Goal: Task Accomplishment & Management: Use online tool/utility

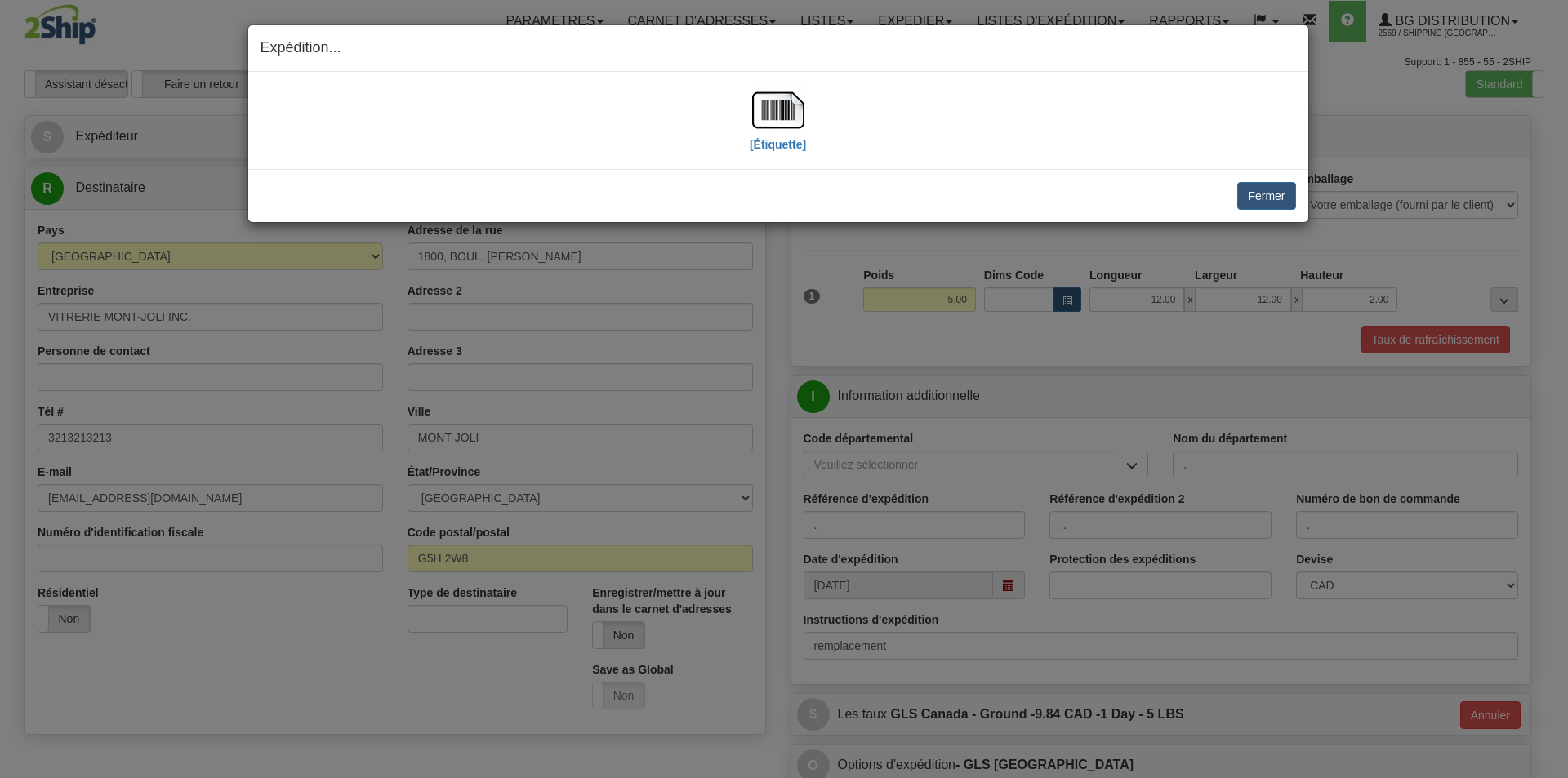
select select "QC"
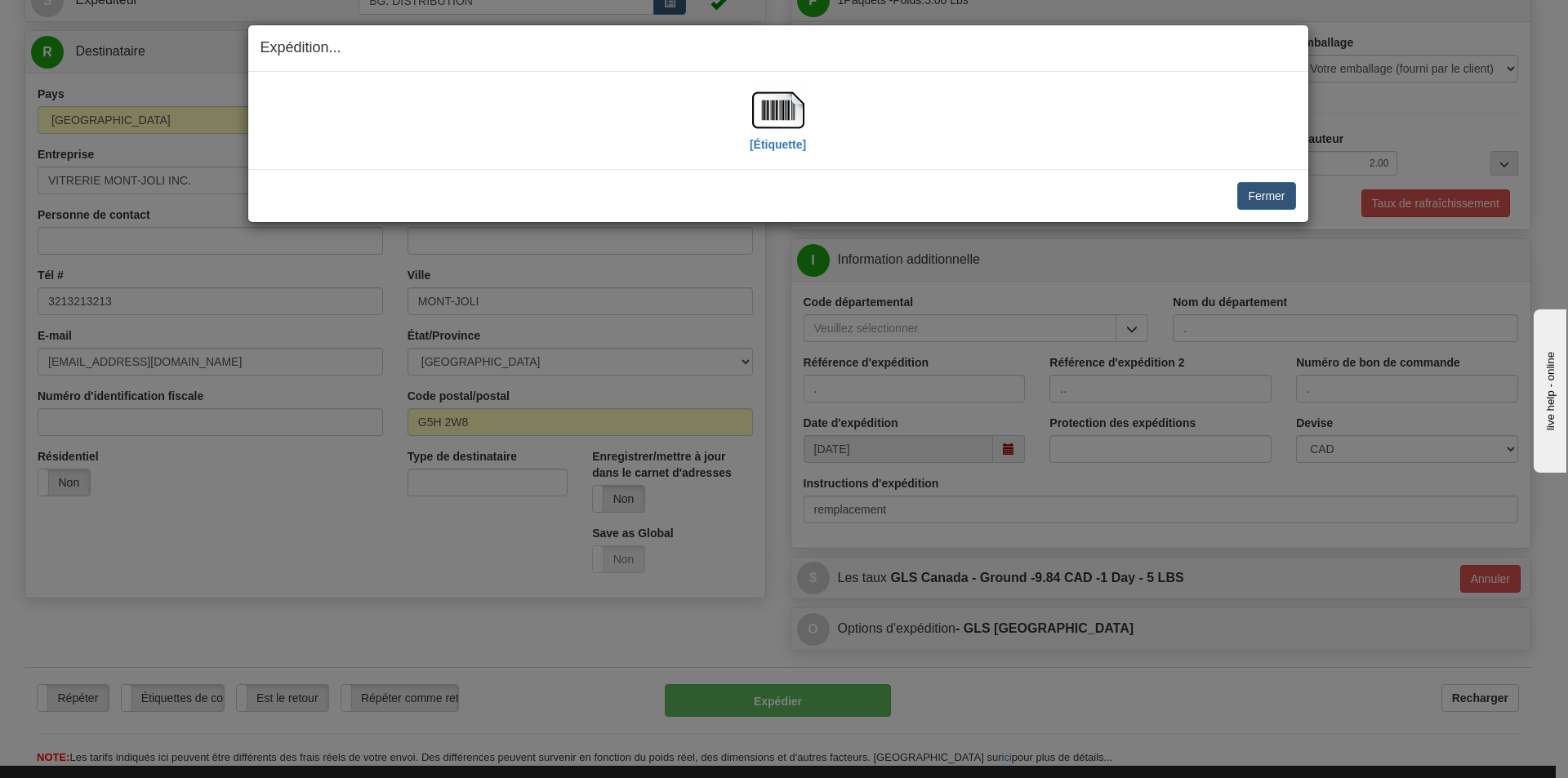
scroll to position [136, 0]
click at [1248, 203] on button "Fermer" at bounding box center [1266, 196] width 58 height 28
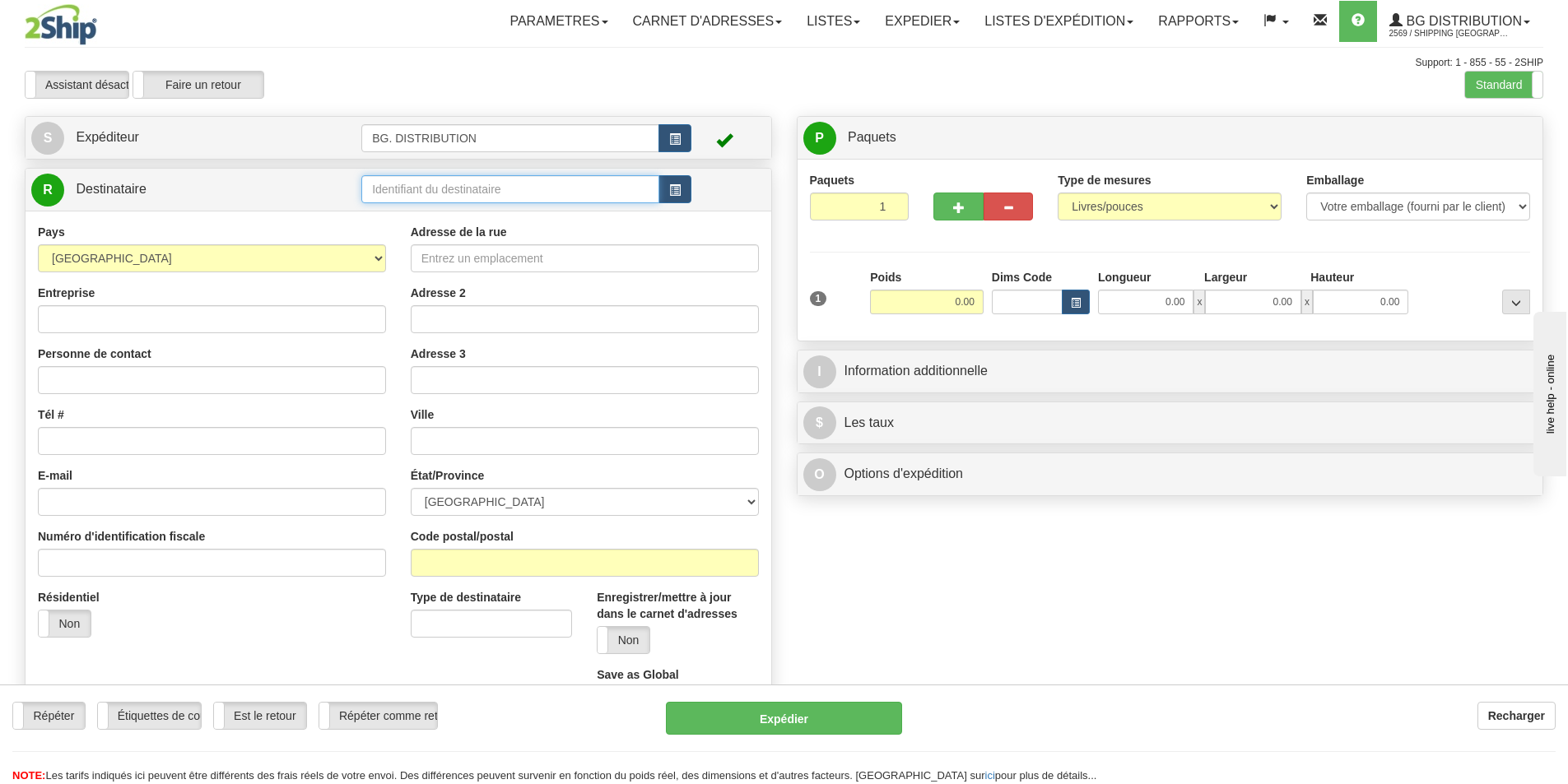
click at [462, 186] on input "text" at bounding box center [510, 189] width 298 height 28
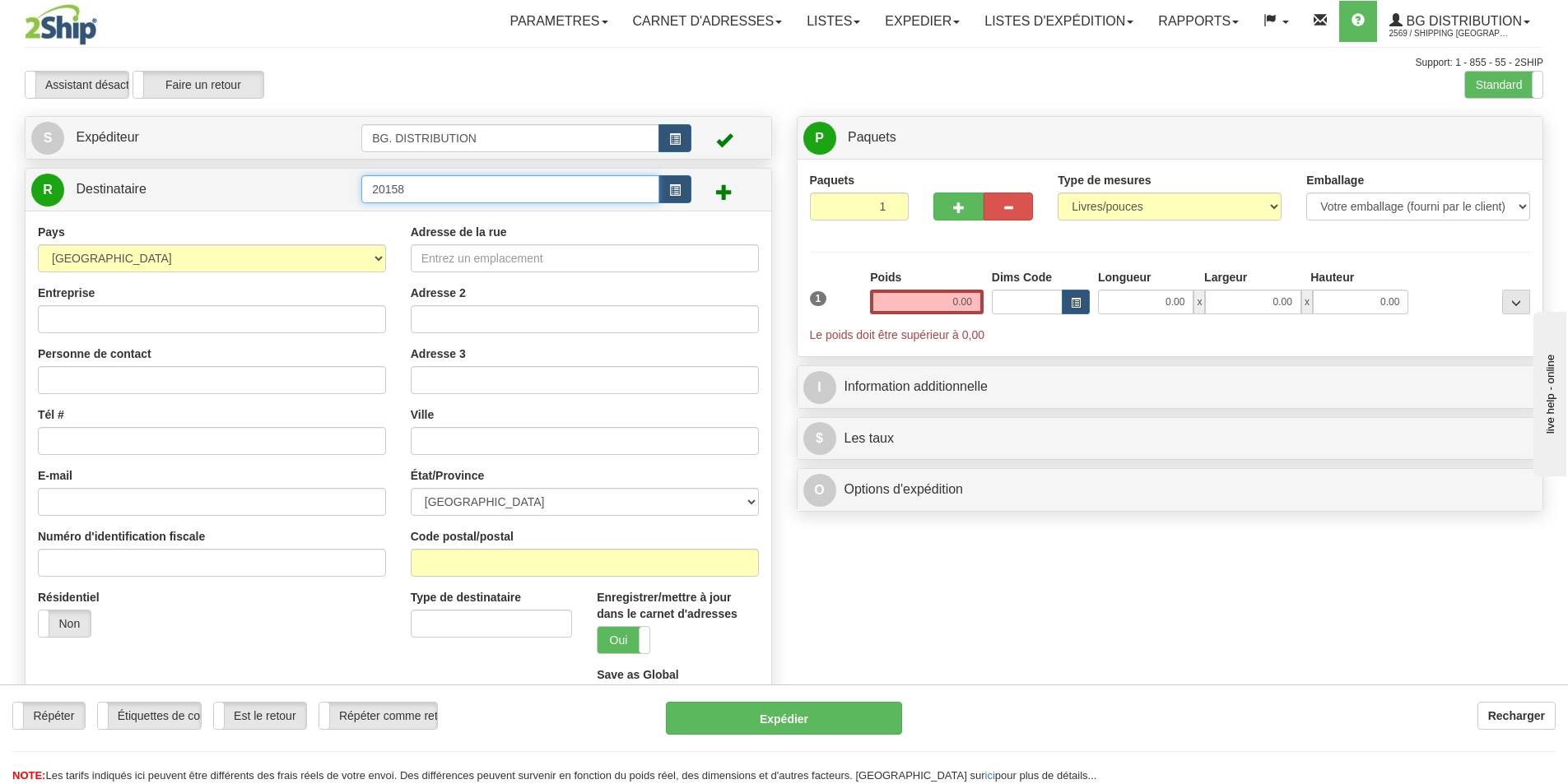
type input "20158"
click button "Supprimer" at bounding box center [0, 0] width 0 height 0
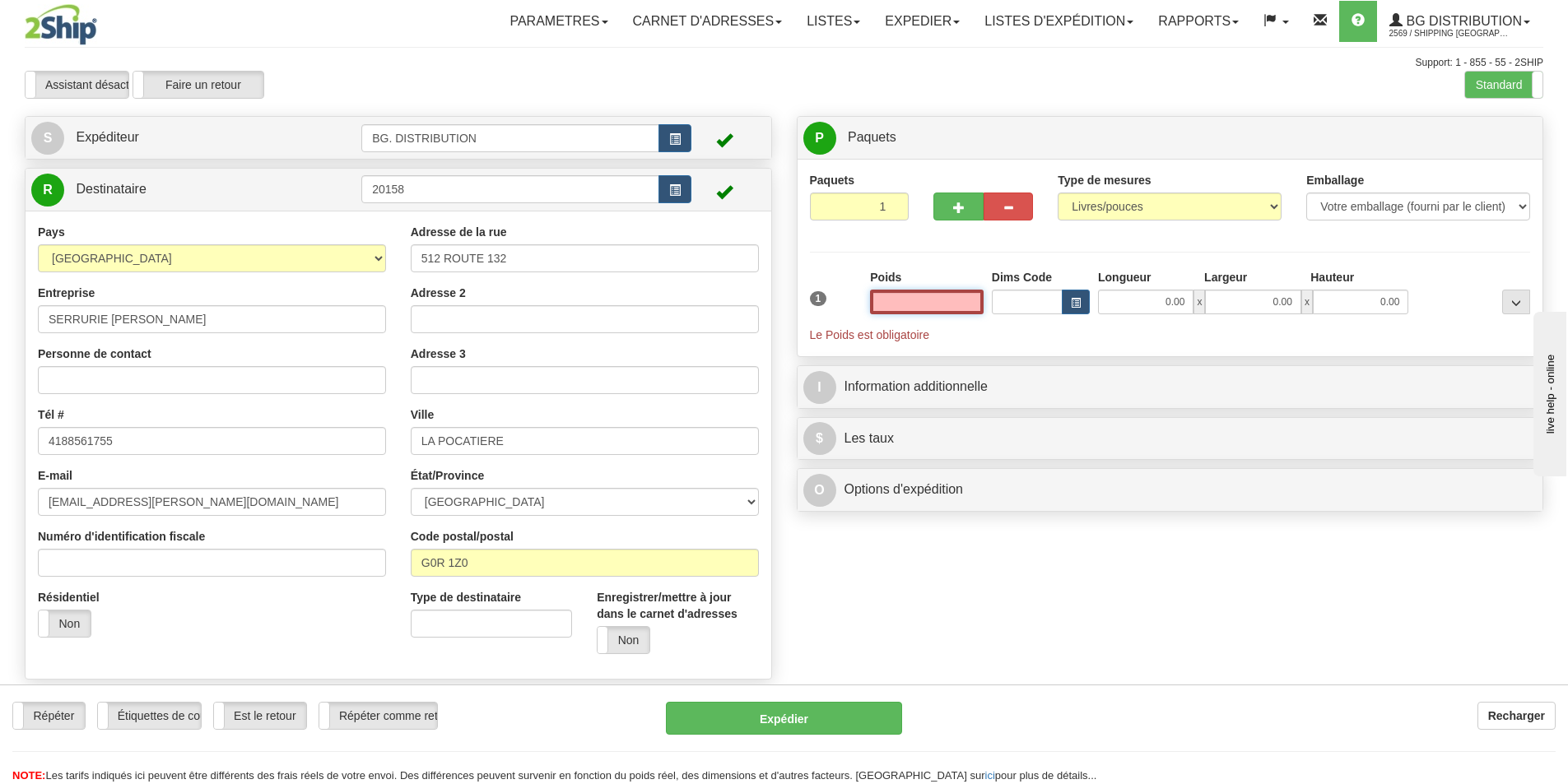
click at [936, 310] on input "text" at bounding box center [927, 302] width 113 height 25
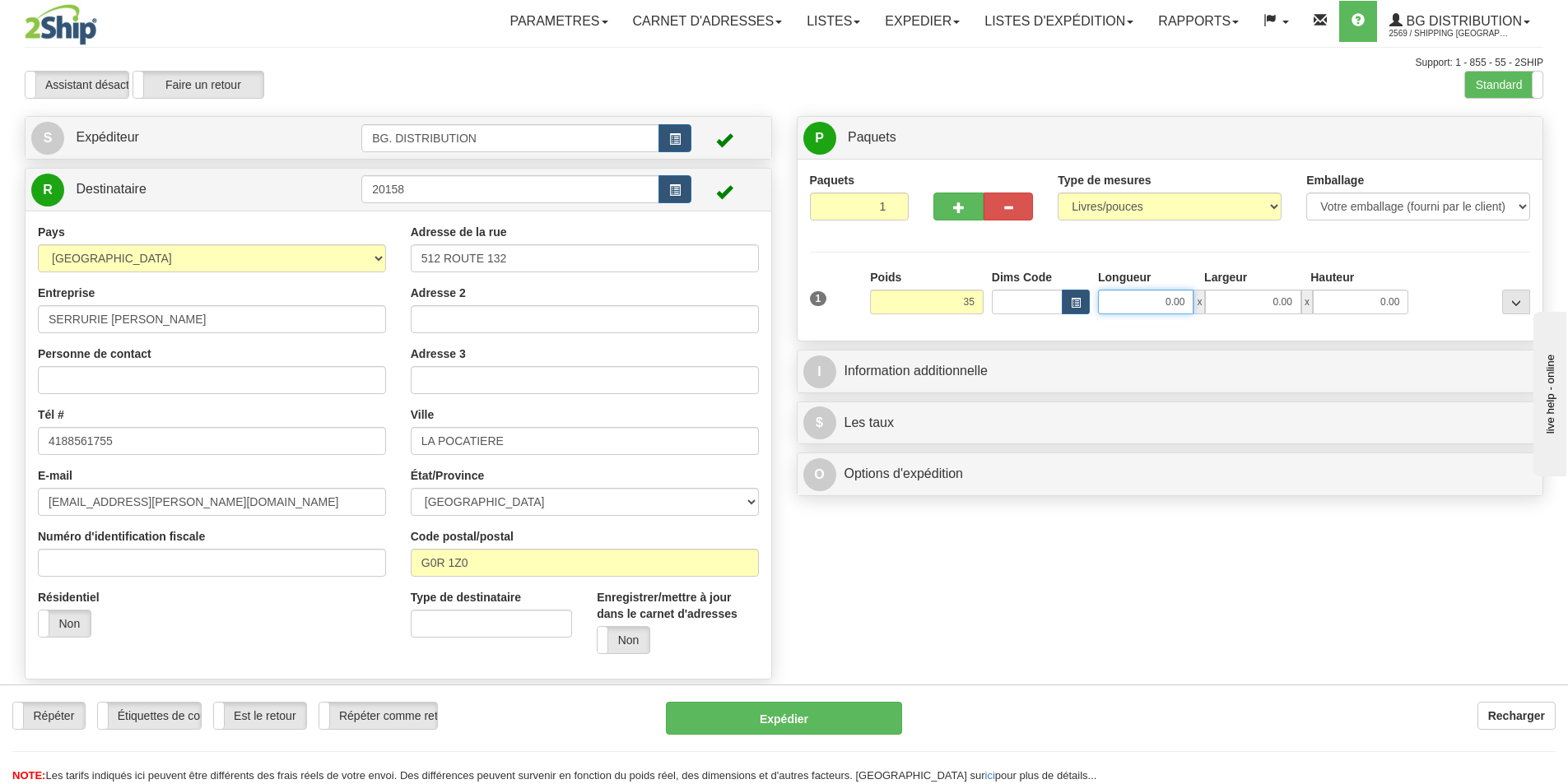
type input "35.00"
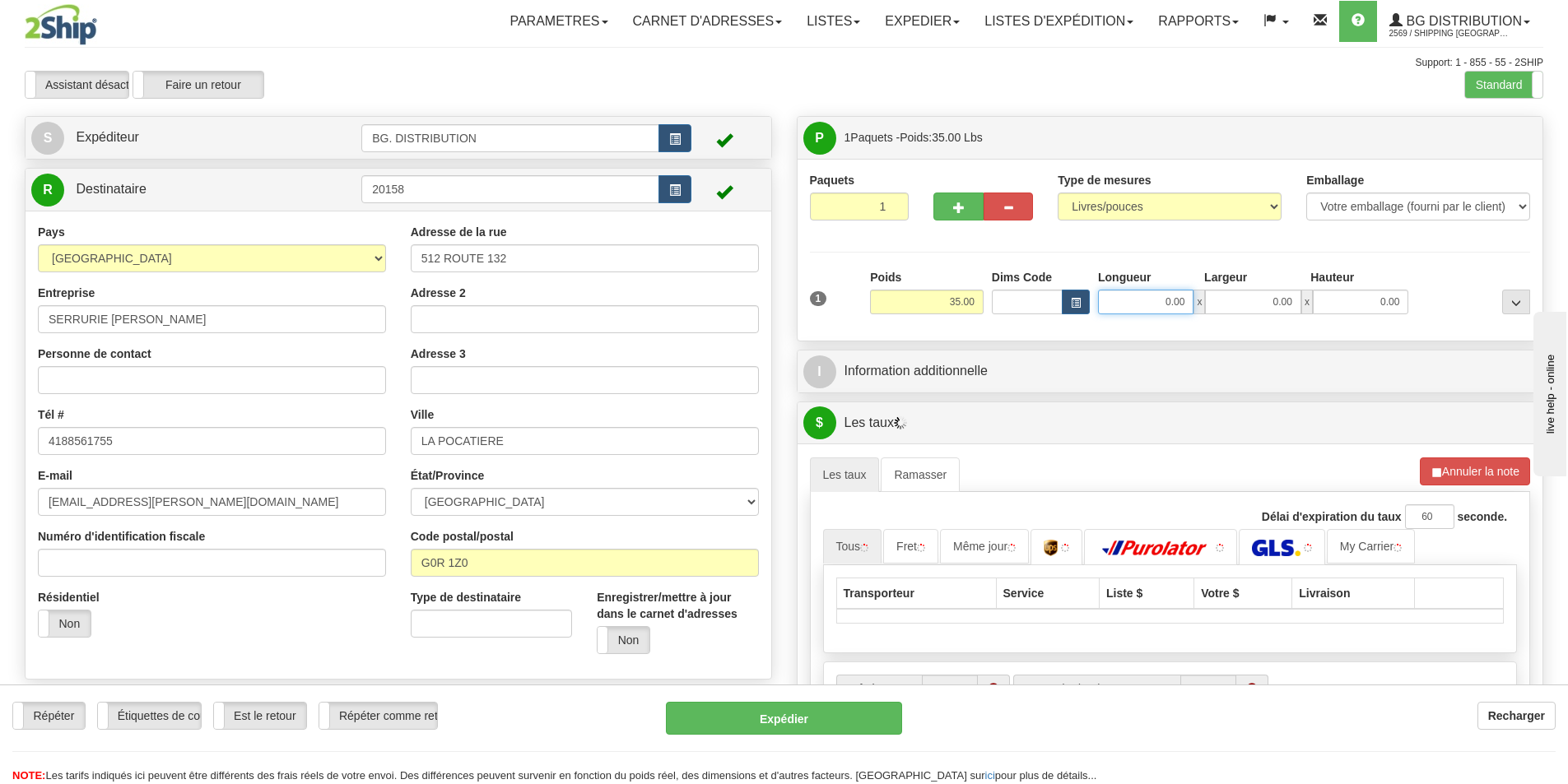
click at [1139, 303] on input "0.00" at bounding box center [1146, 302] width 96 height 25
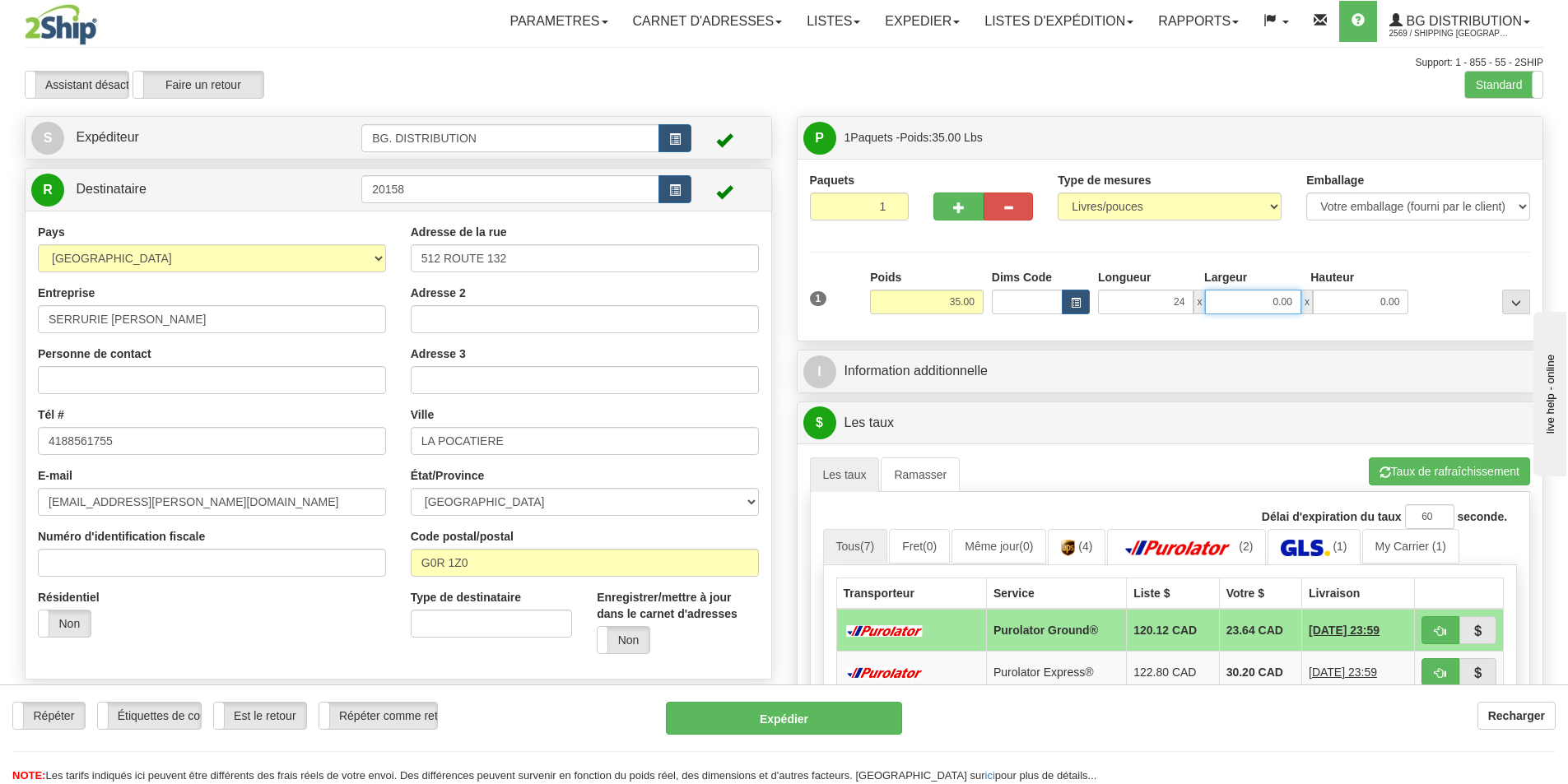
type input "24.00"
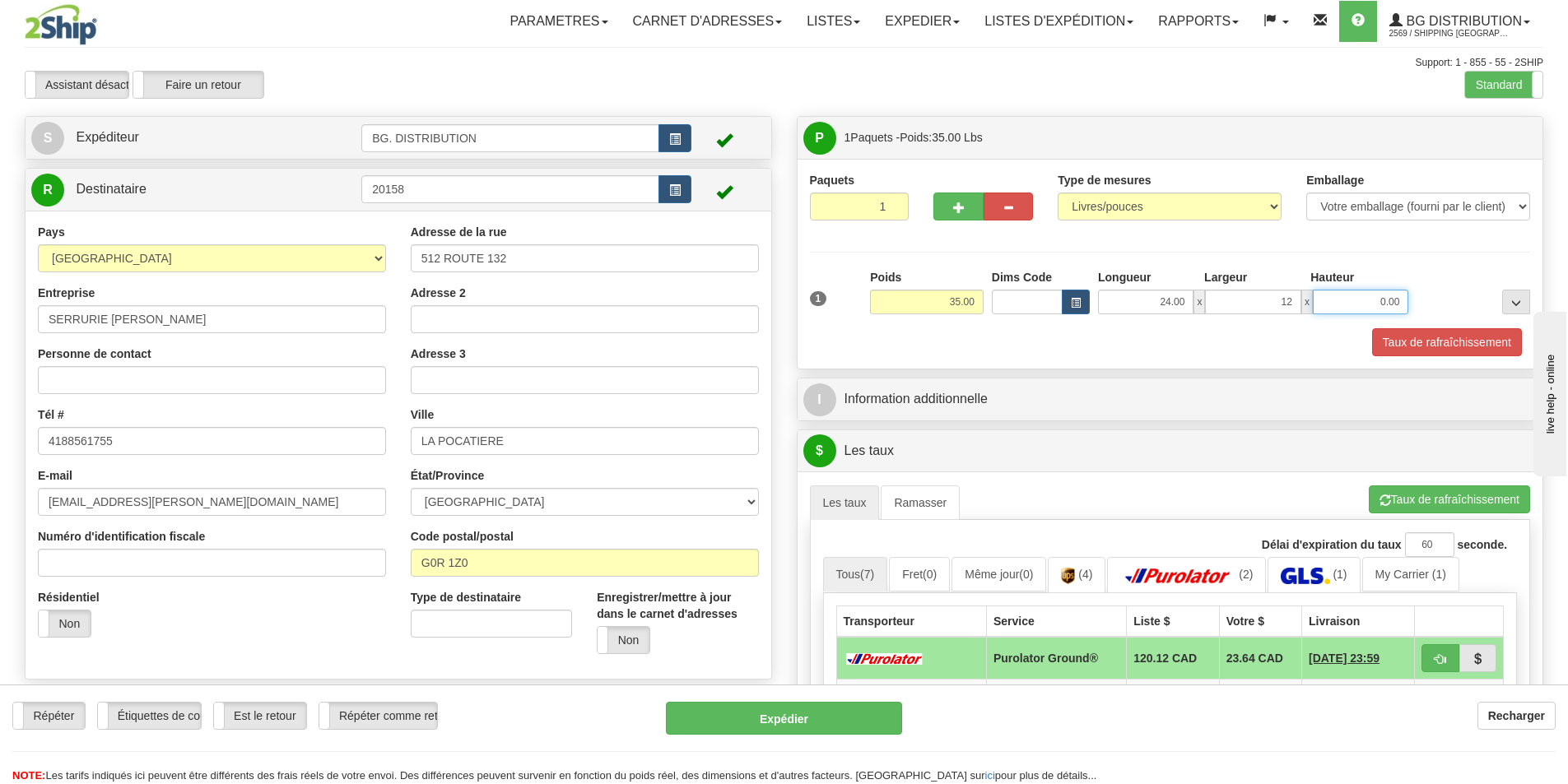
type input "12.00"
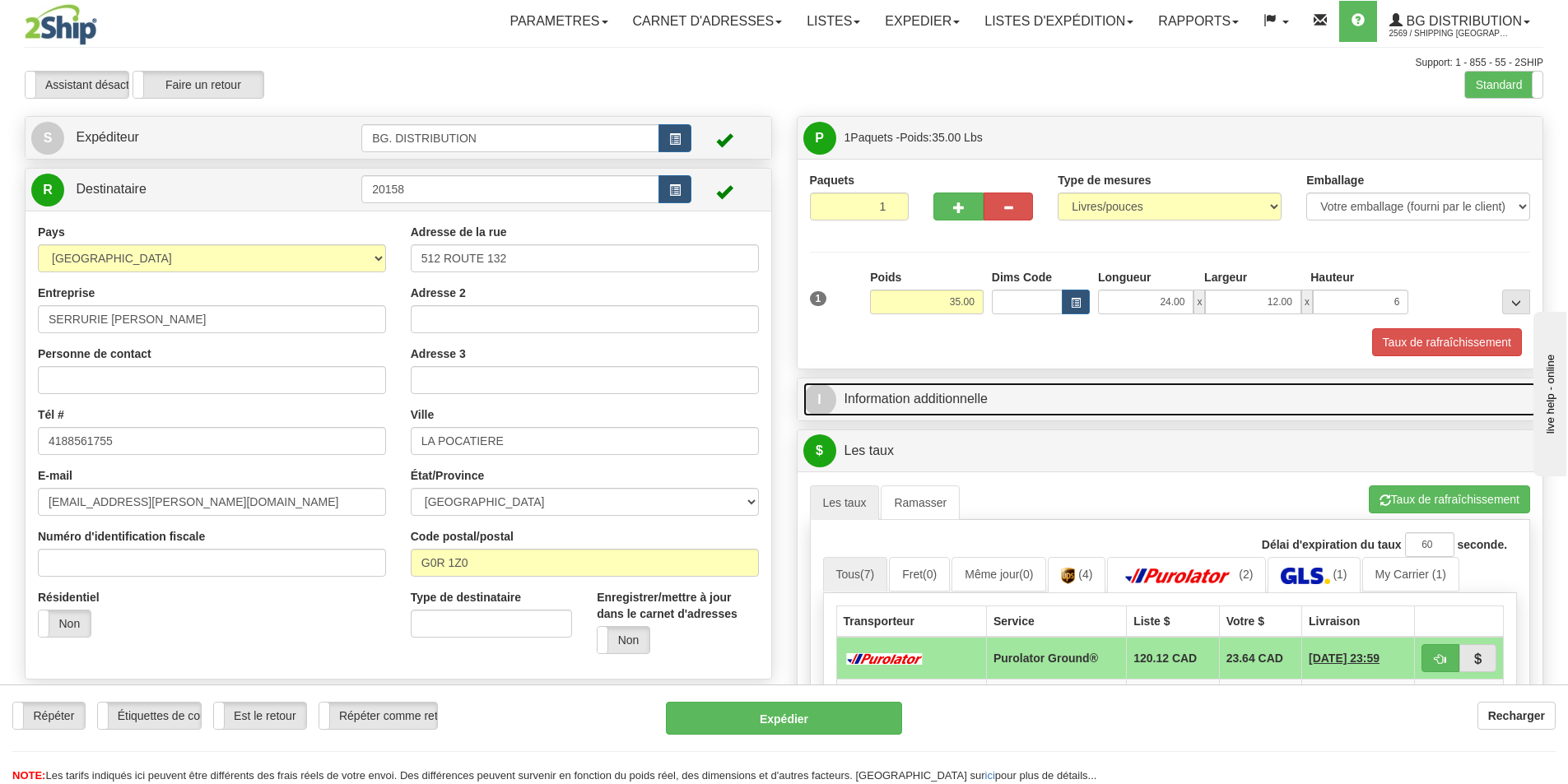
type input "6.00"
click at [1047, 416] on link "I Information additionnelle" at bounding box center [1170, 399] width 734 height 33
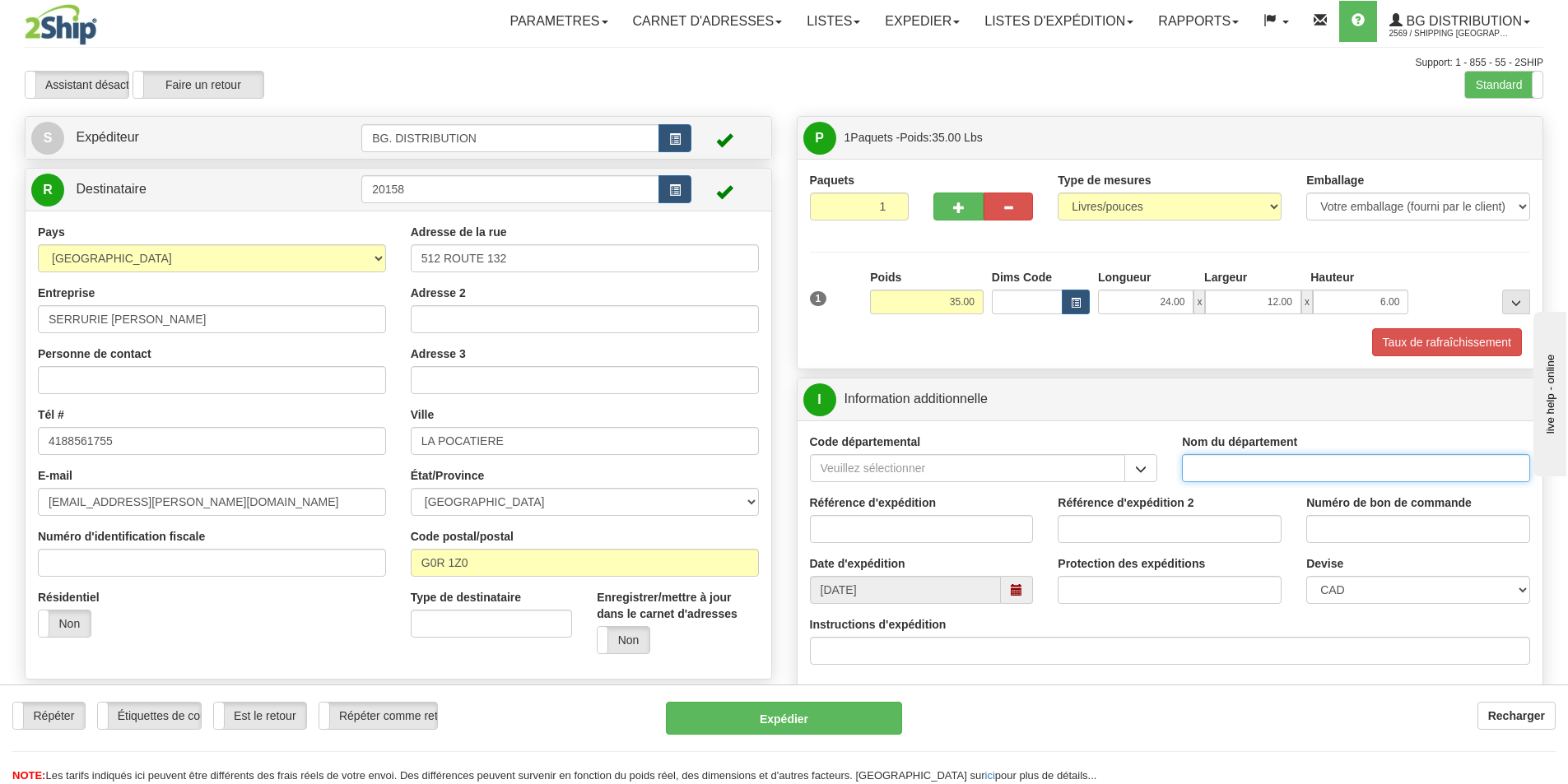
click at [1233, 475] on input "Nom du département" at bounding box center [1355, 468] width 348 height 28
type input "."
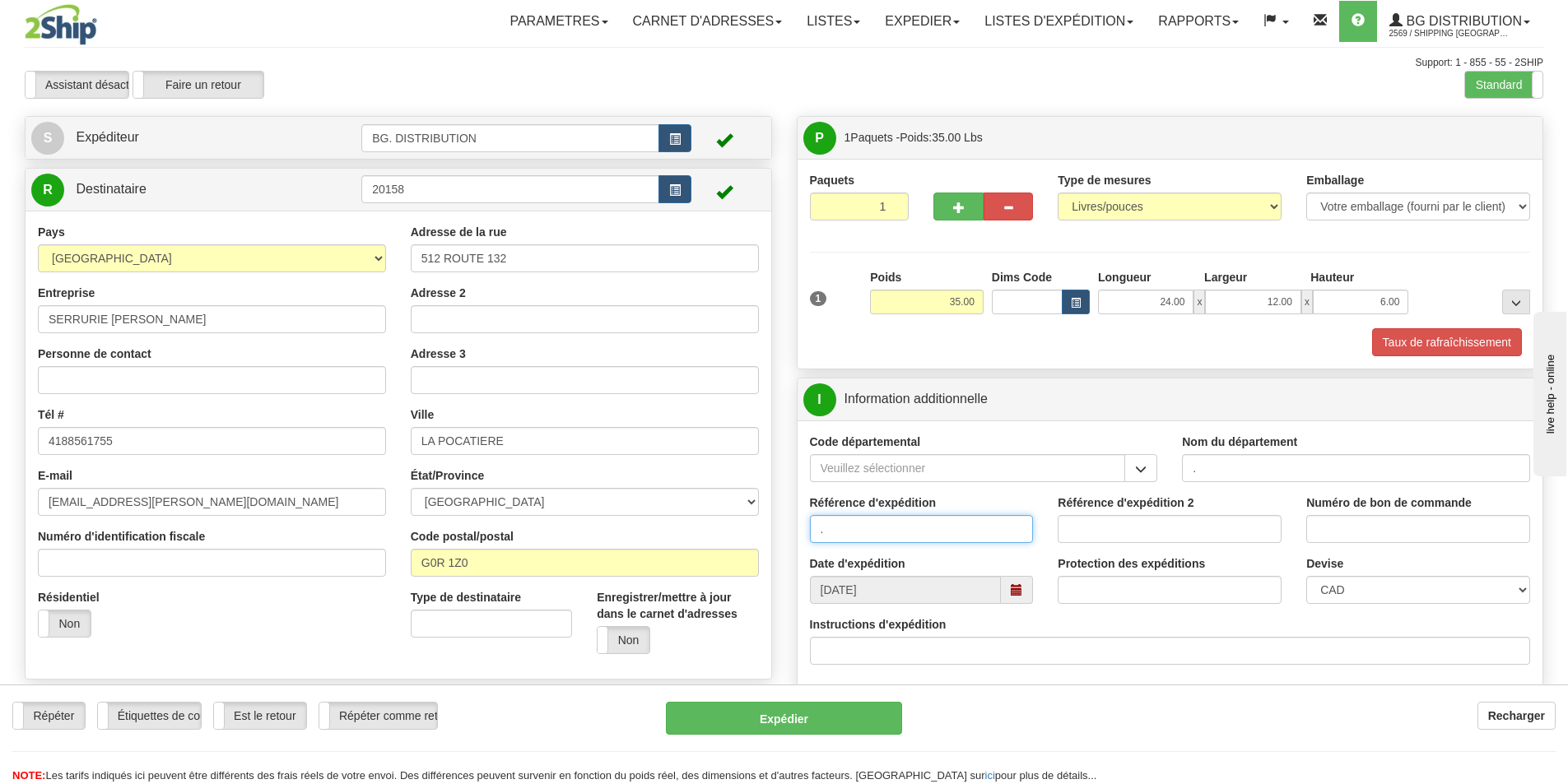
type input "."
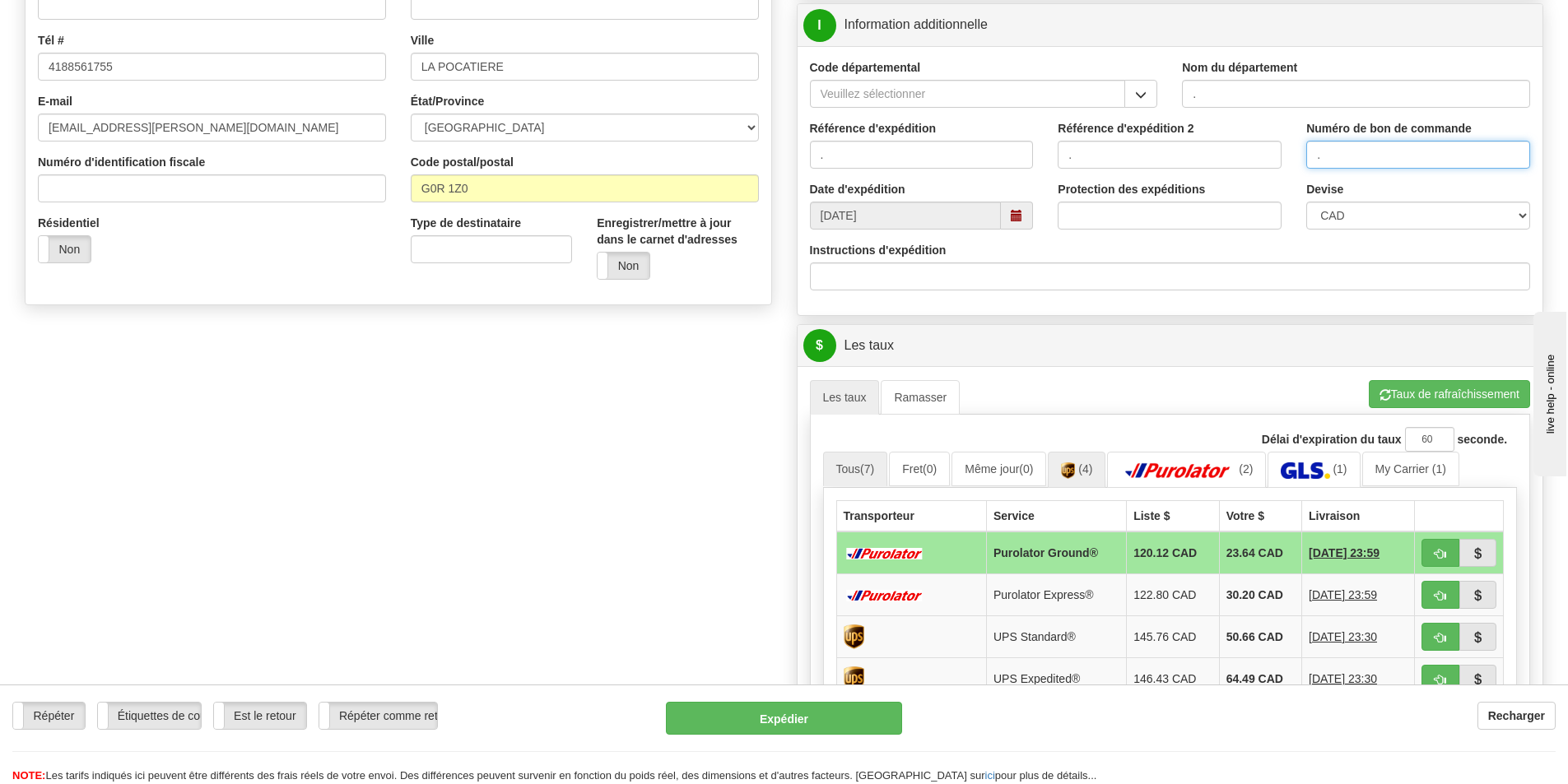
scroll to position [411, 0]
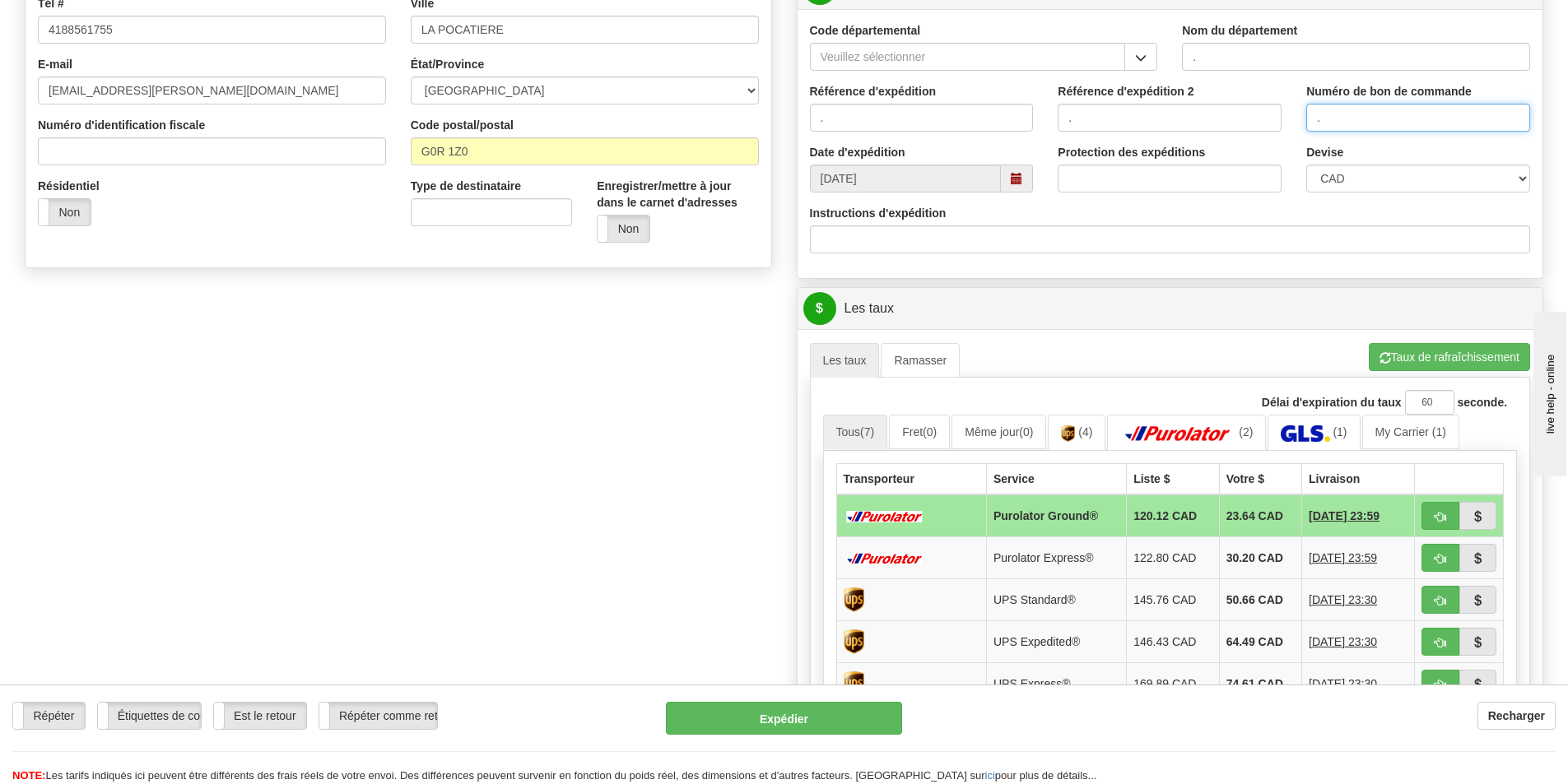
type input "."
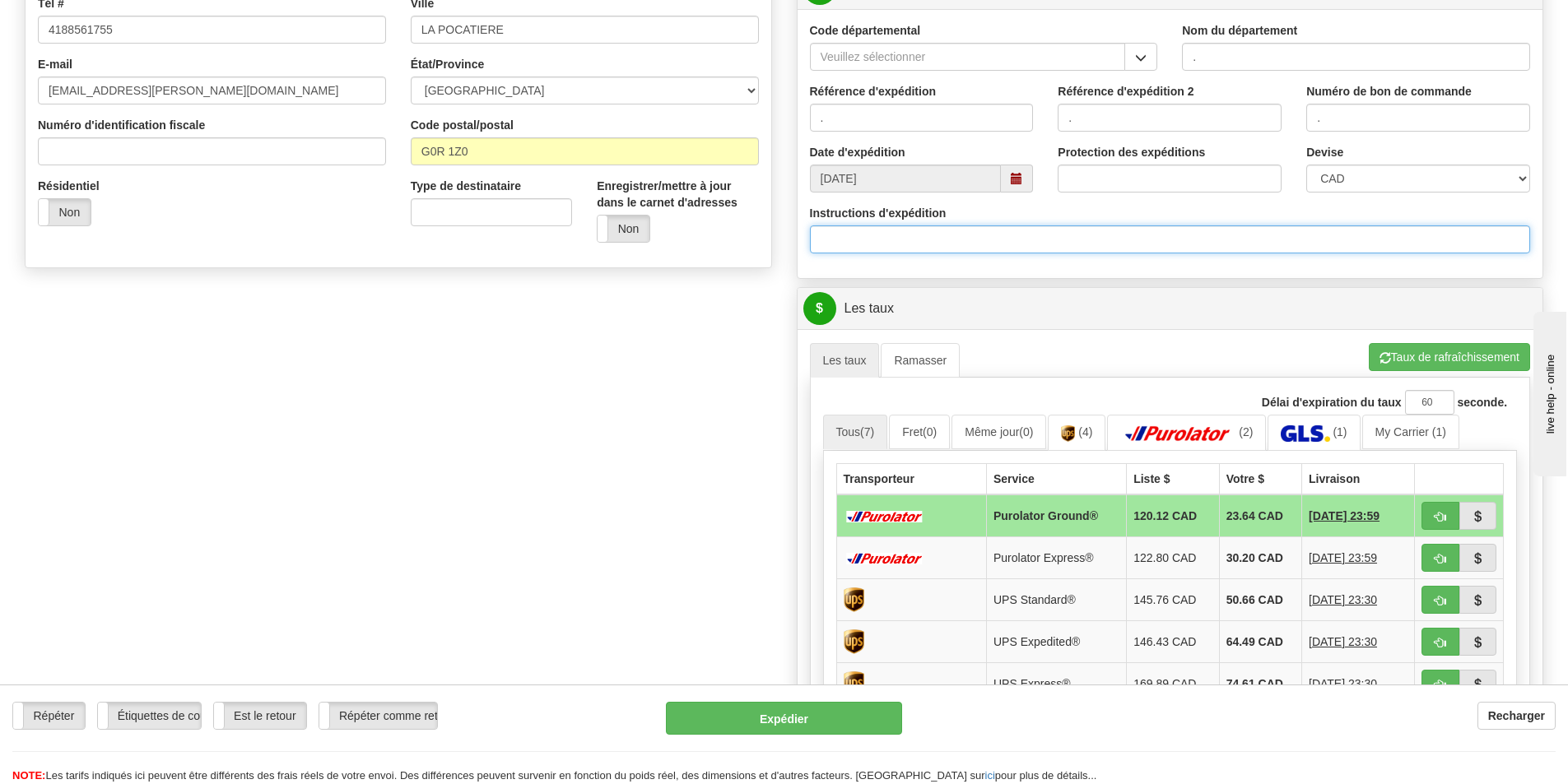
click at [927, 251] on input "Instructions d'expédition" at bounding box center [1170, 239] width 721 height 28
type input "30133408-00"
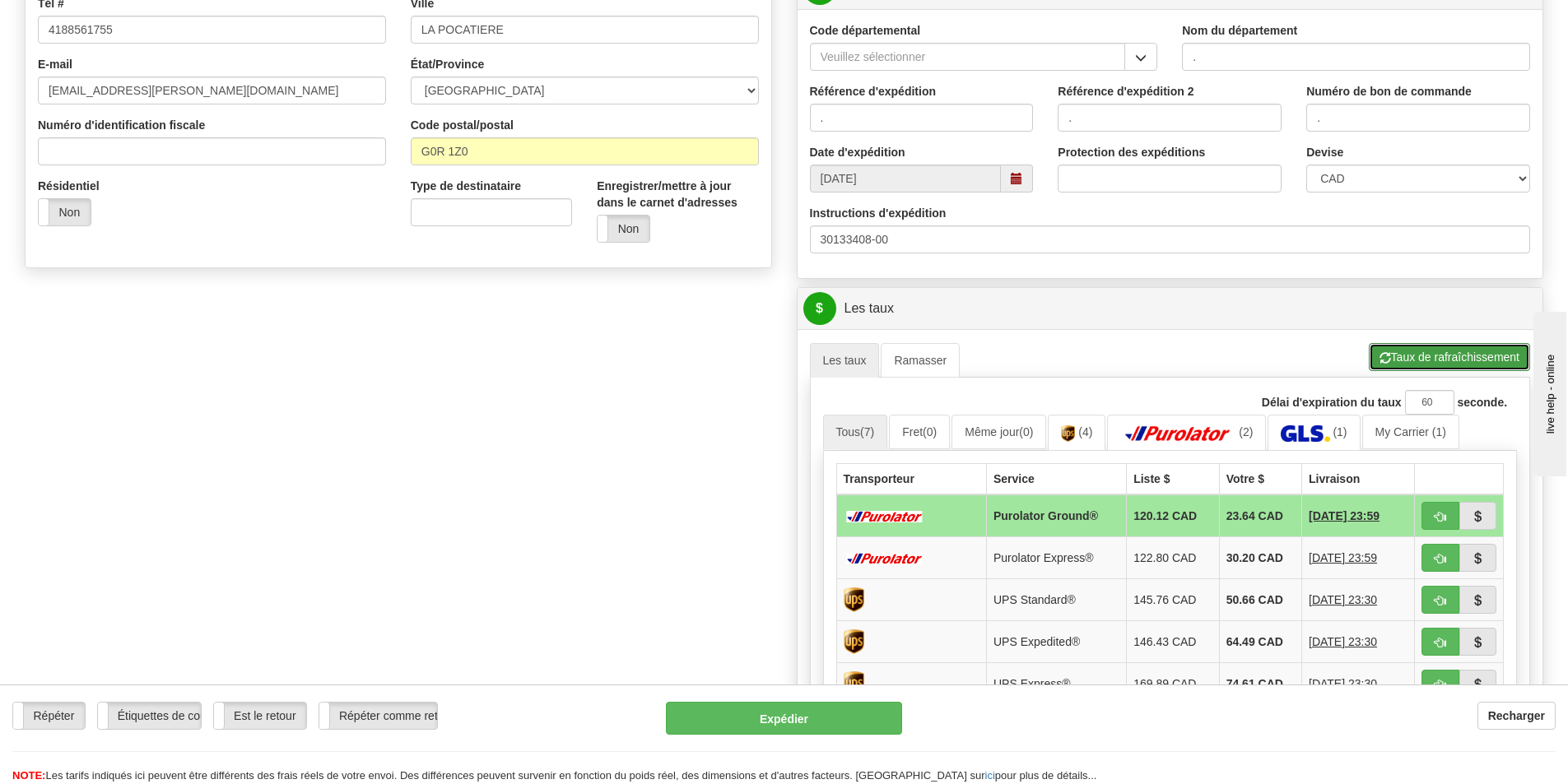
click at [1426, 356] on button "Taux de rafraîchissement" at bounding box center [1449, 357] width 162 height 28
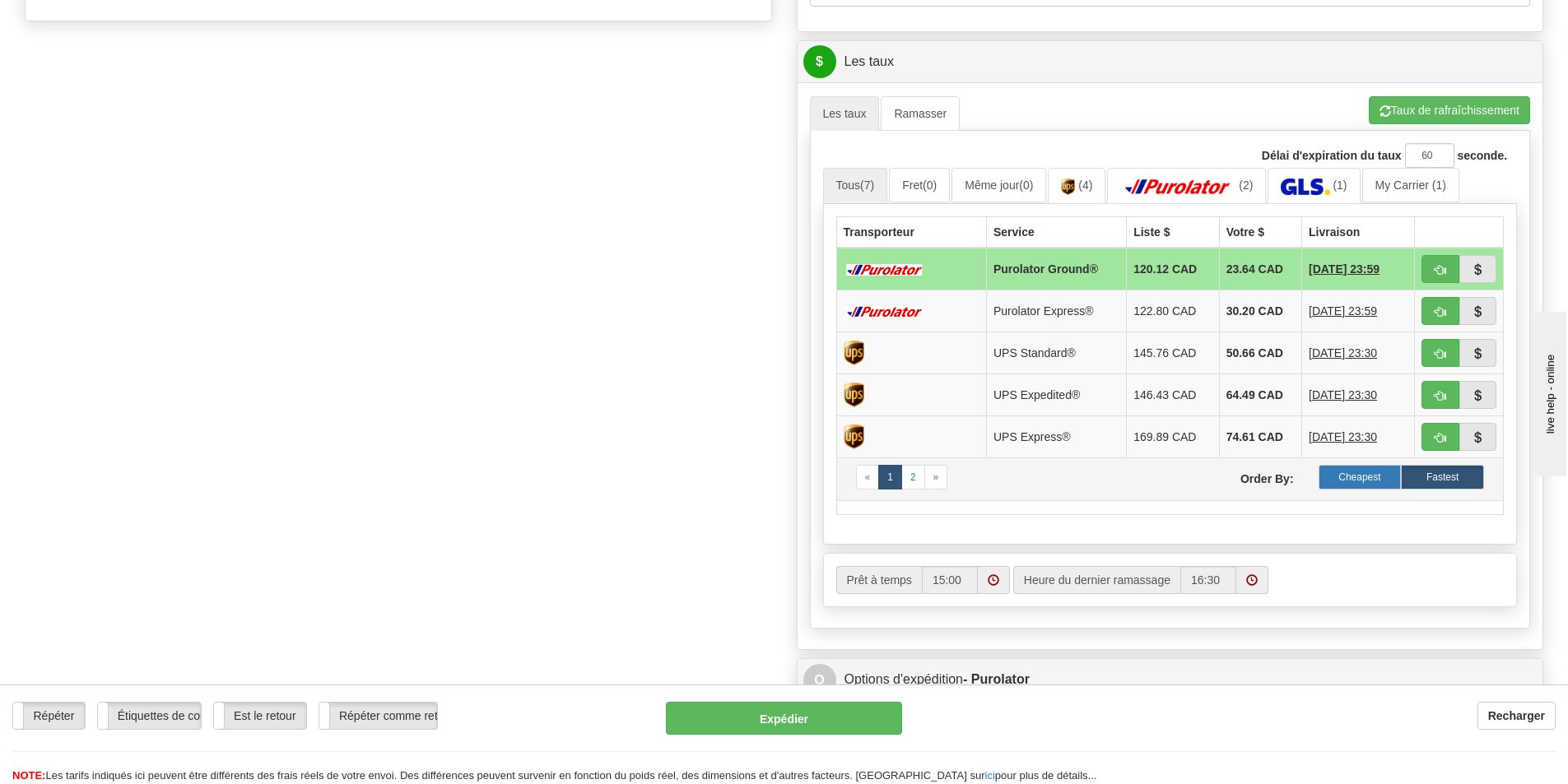
click at [1363, 478] on label "Cheapest" at bounding box center [1360, 477] width 84 height 25
click at [1354, 472] on label "Cheapest" at bounding box center [1360, 477] width 84 height 25
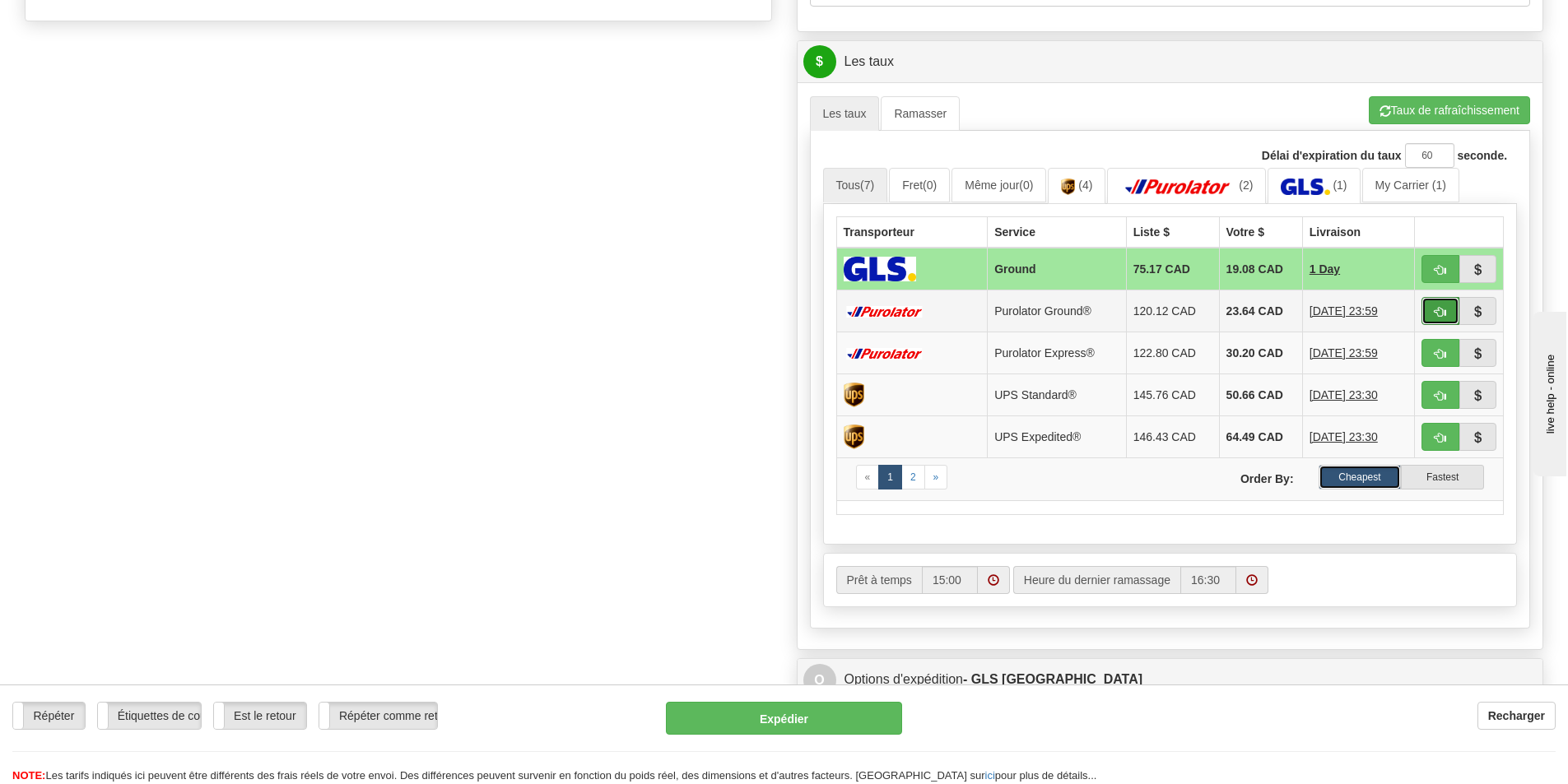
click at [1435, 313] on span "button" at bounding box center [1440, 313] width 11 height 11
type input "260"
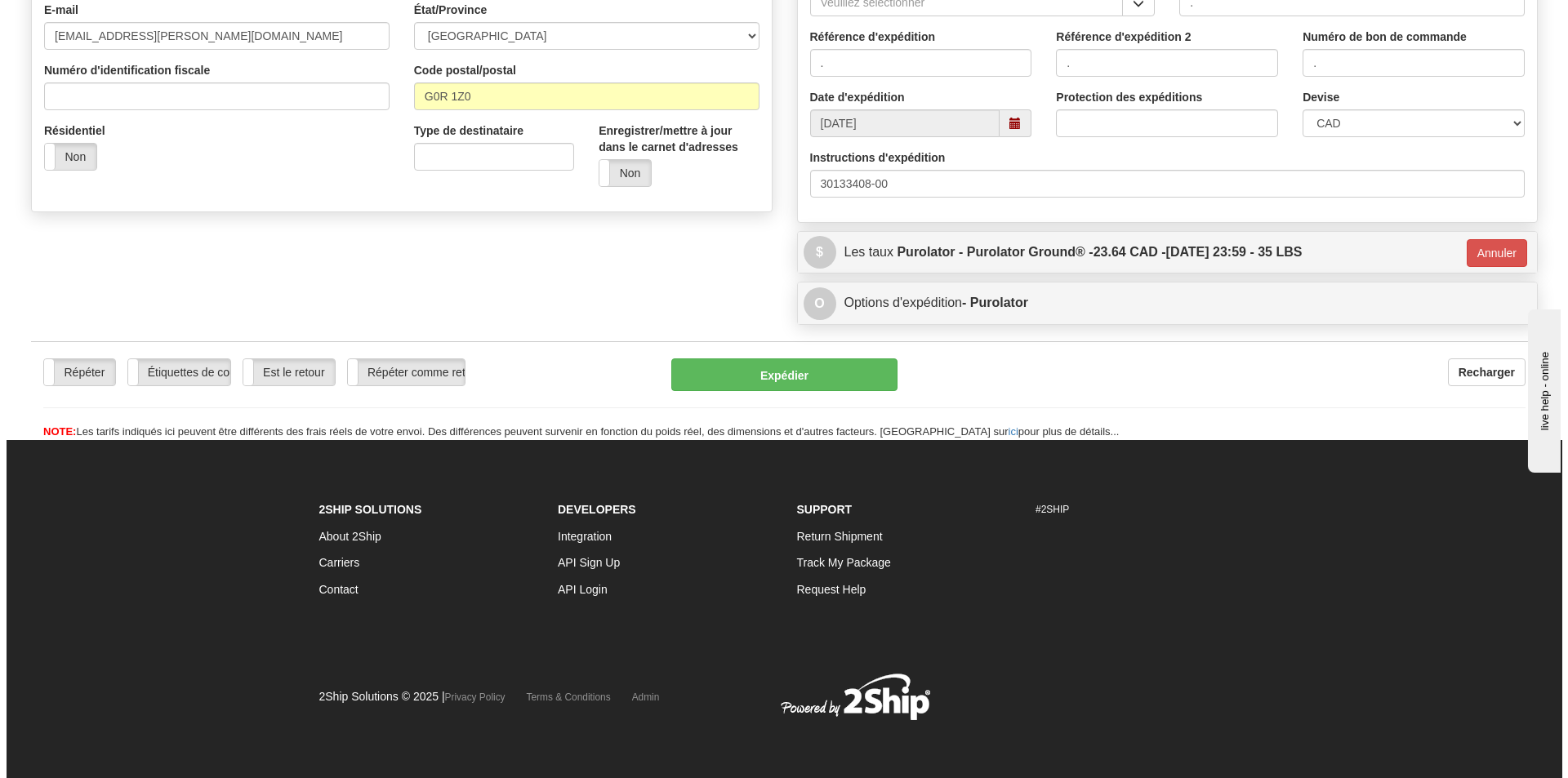
scroll to position [463, 0]
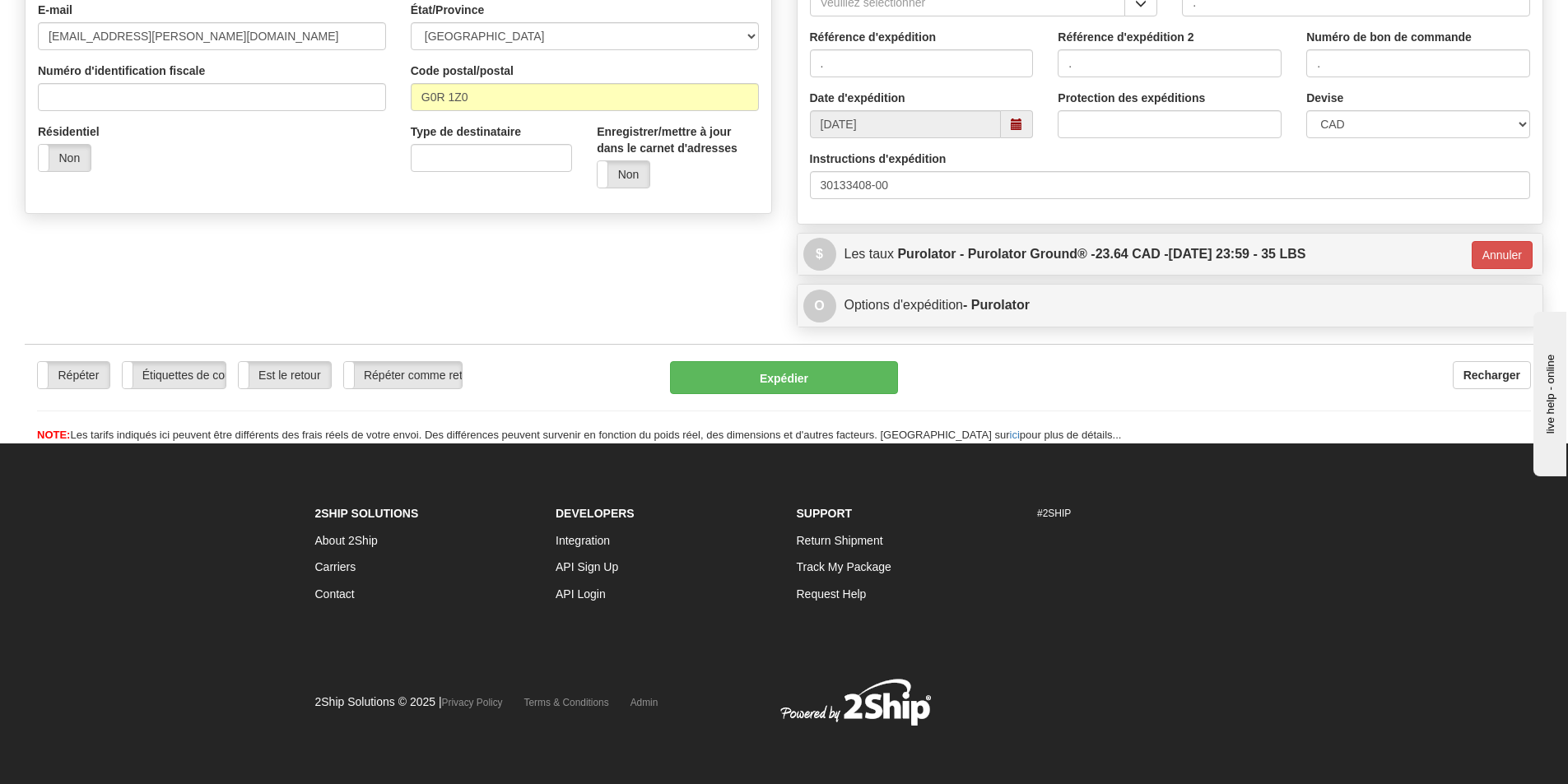
click at [827, 359] on div "Répéter Répéter Étiquettes de courrier électronique Étiquettes de courrier élec…" at bounding box center [784, 393] width 1518 height 99
click at [835, 379] on button "Expédier" at bounding box center [784, 377] width 228 height 32
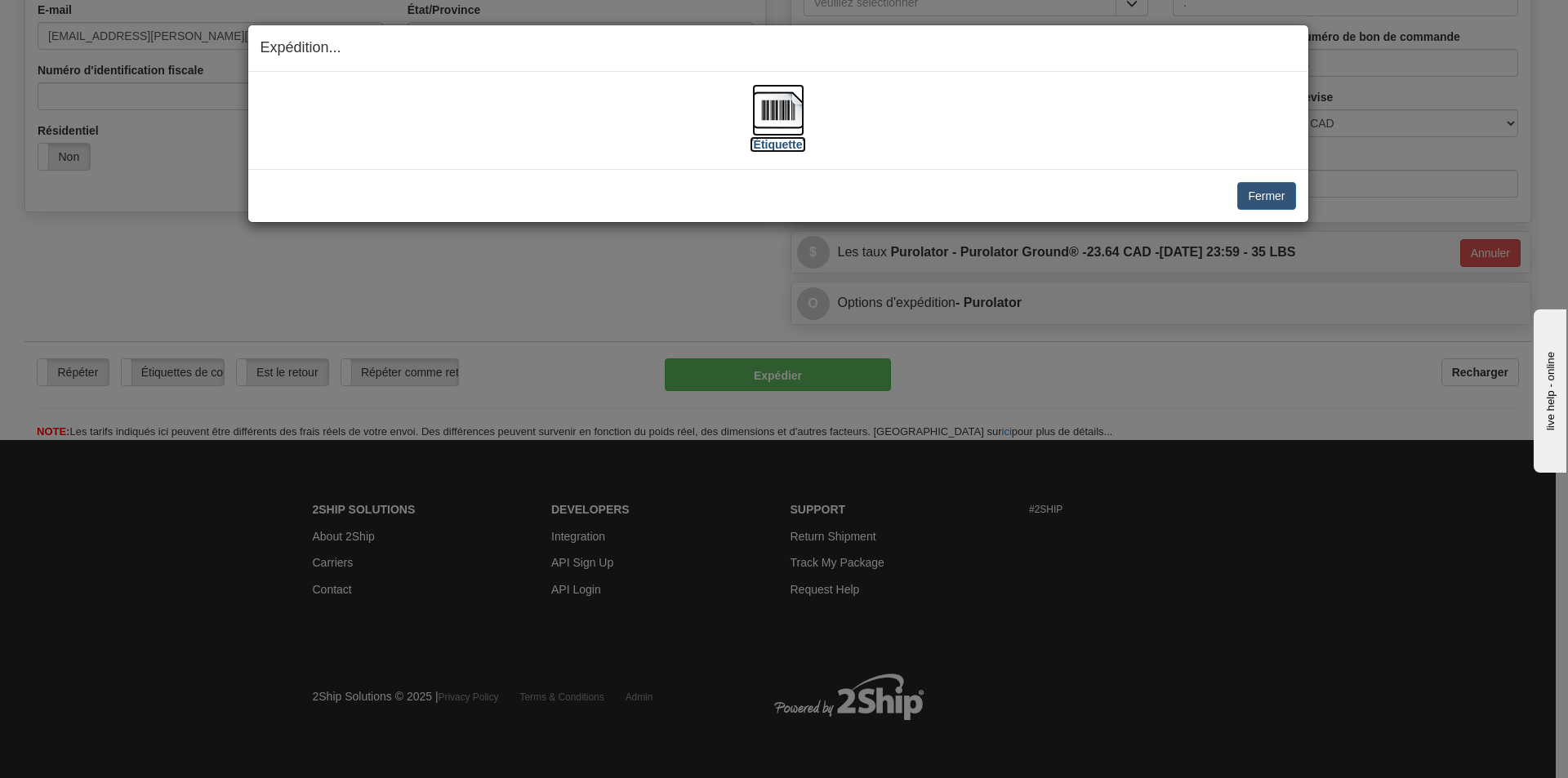
click at [767, 107] on img at bounding box center [778, 110] width 53 height 52
